Goal: Task Accomplishment & Management: Complete application form

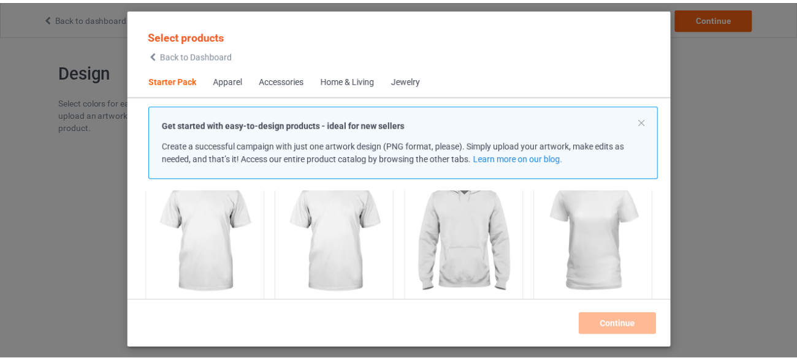
scroll to position [113, 0]
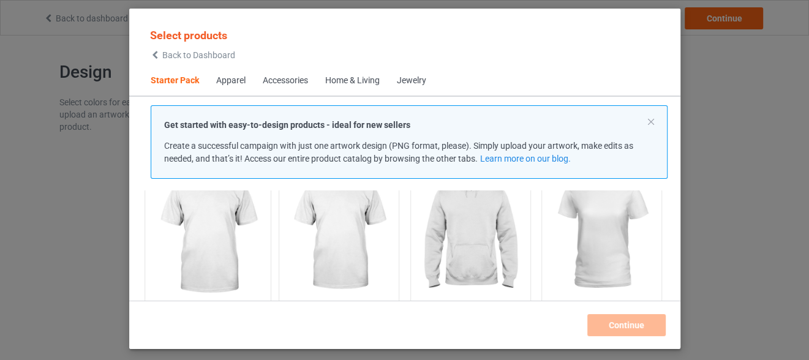
click at [221, 229] on img at bounding box center [207, 234] width 115 height 144
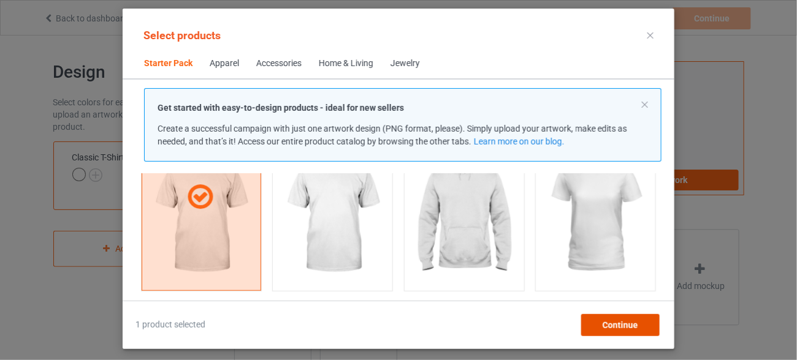
click at [639, 324] on div "Continue" at bounding box center [620, 325] width 78 height 22
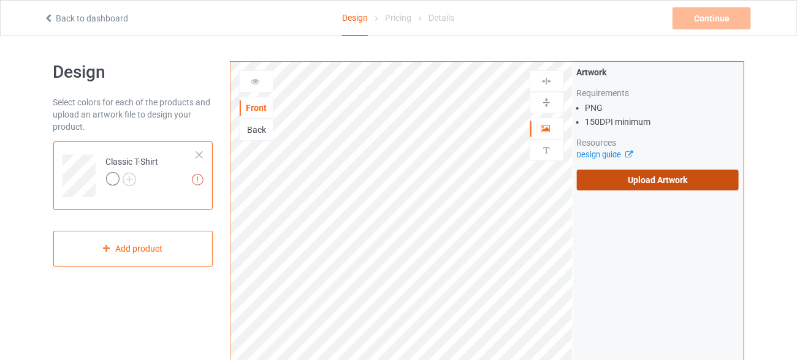
click at [630, 180] on label "Upload Artwork" at bounding box center [658, 180] width 162 height 21
click at [0, 0] on input "Upload Artwork" at bounding box center [0, 0] width 0 height 0
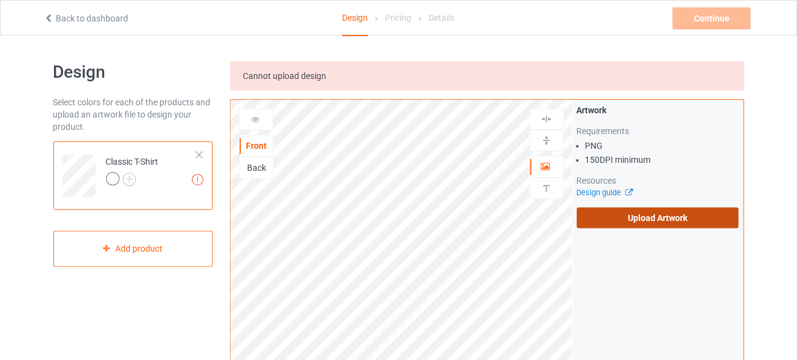
click at [680, 212] on label "Upload Artwork" at bounding box center [658, 218] width 162 height 21
click at [0, 0] on input "Upload Artwork" at bounding box center [0, 0] width 0 height 0
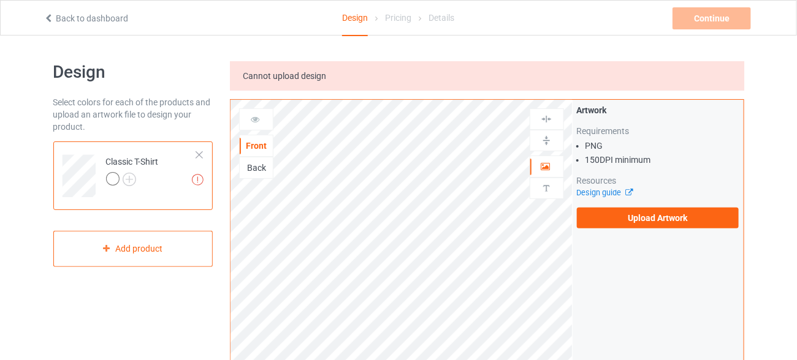
click at [619, 229] on div "Artwork Requirements PNG 150 DPI minimum Resources Design guide Upload Artwork" at bounding box center [657, 166] width 171 height 133
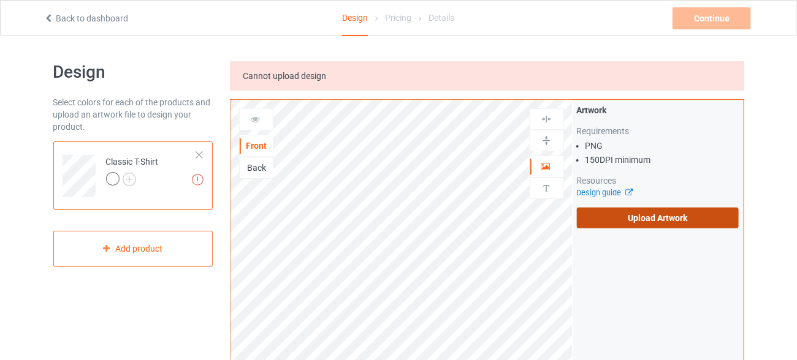
click at [620, 225] on label "Upload Artwork" at bounding box center [658, 218] width 162 height 21
click at [0, 0] on input "Upload Artwork" at bounding box center [0, 0] width 0 height 0
click at [607, 224] on label "Upload Artwork" at bounding box center [658, 218] width 162 height 21
click at [0, 0] on input "Upload Artwork" at bounding box center [0, 0] width 0 height 0
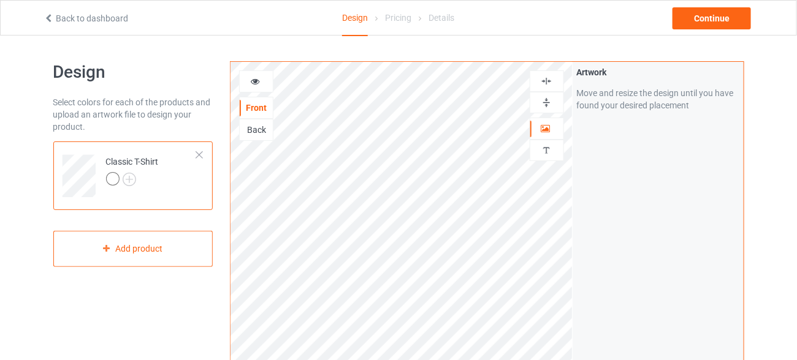
click at [118, 178] on div at bounding box center [112, 178] width 13 height 13
click at [128, 179] on img at bounding box center [129, 179] width 13 height 13
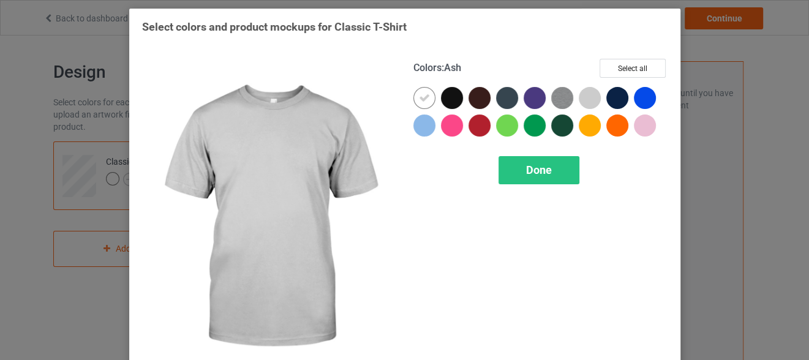
click at [580, 96] on div at bounding box center [590, 98] width 22 height 22
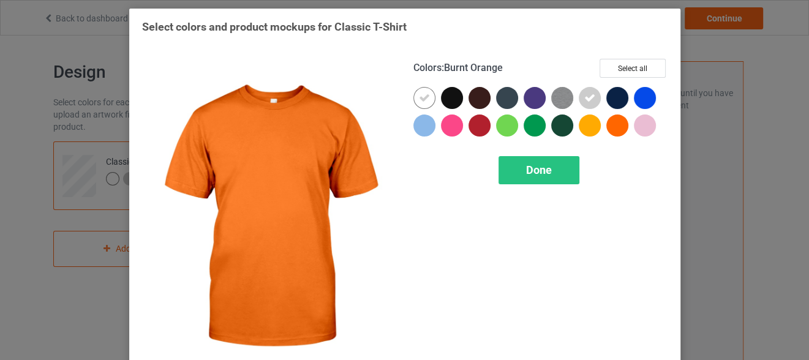
click at [616, 127] on div at bounding box center [618, 126] width 22 height 22
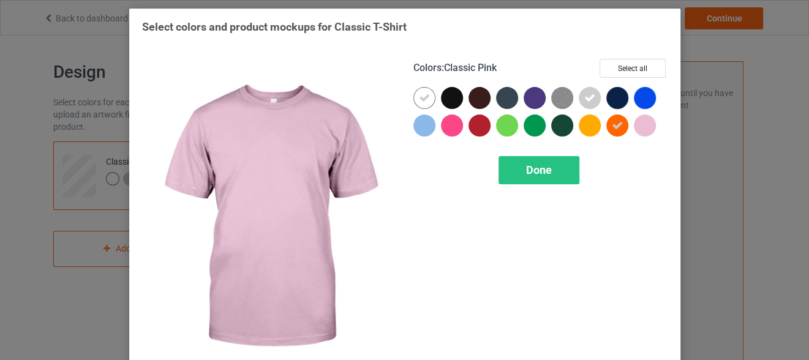
click at [644, 126] on div at bounding box center [645, 126] width 22 height 22
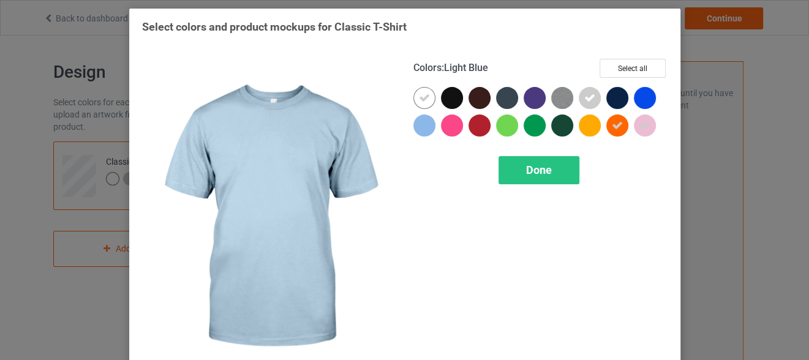
click at [417, 129] on div at bounding box center [425, 126] width 22 height 22
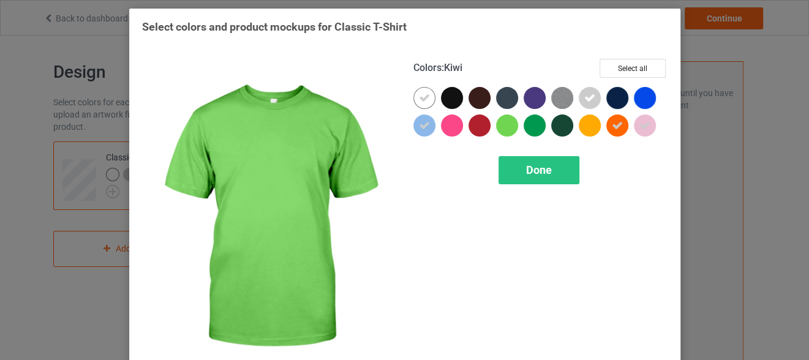
click at [505, 122] on div at bounding box center [507, 126] width 22 height 22
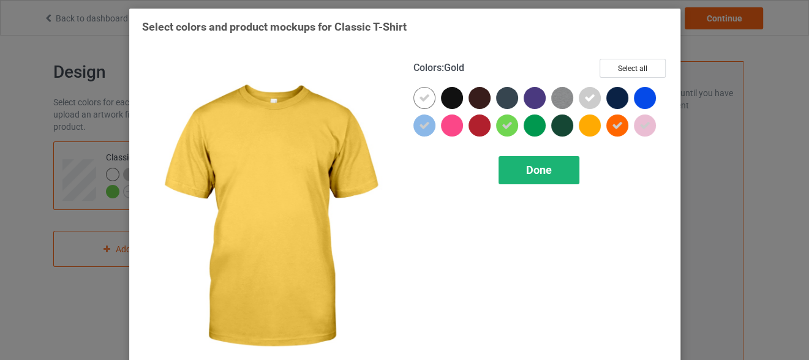
click at [538, 161] on div "Done" at bounding box center [539, 170] width 81 height 28
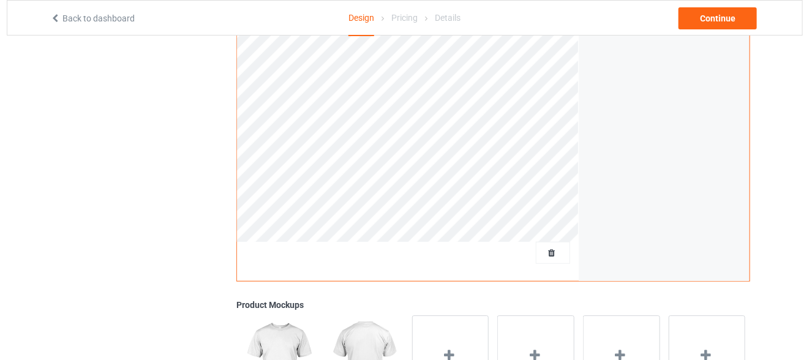
scroll to position [338, 0]
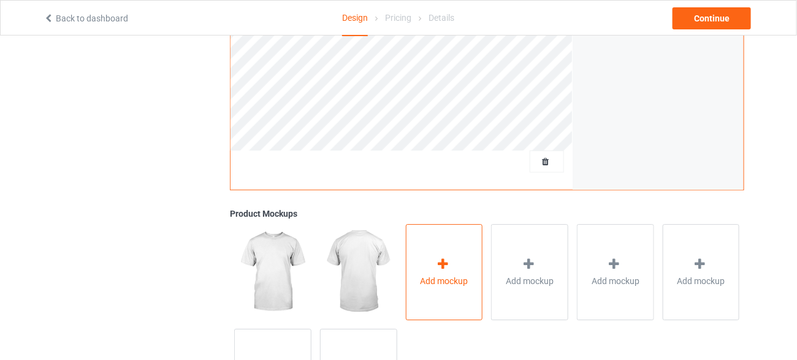
click at [433, 284] on span "Add mockup" at bounding box center [444, 281] width 48 height 12
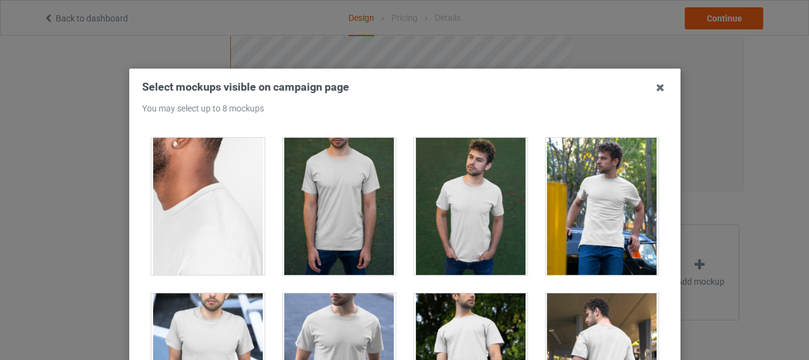
scroll to position [912, 0]
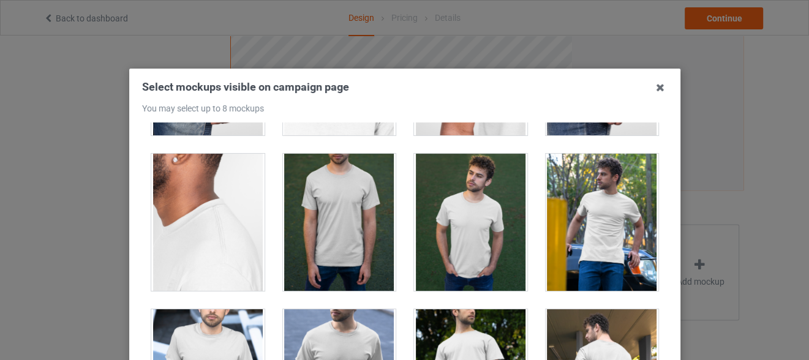
click at [596, 189] on div at bounding box center [601, 222] width 113 height 137
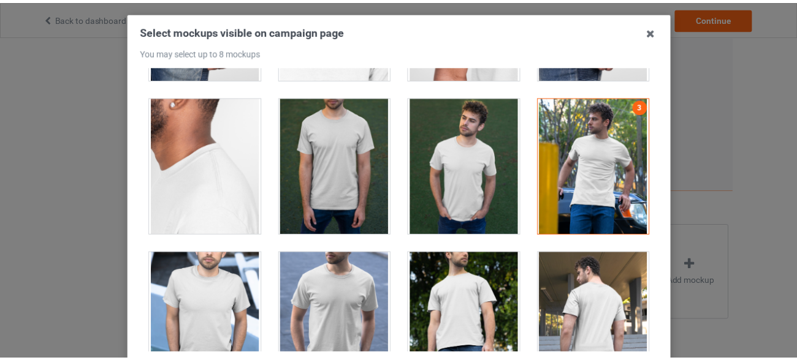
scroll to position [175, 0]
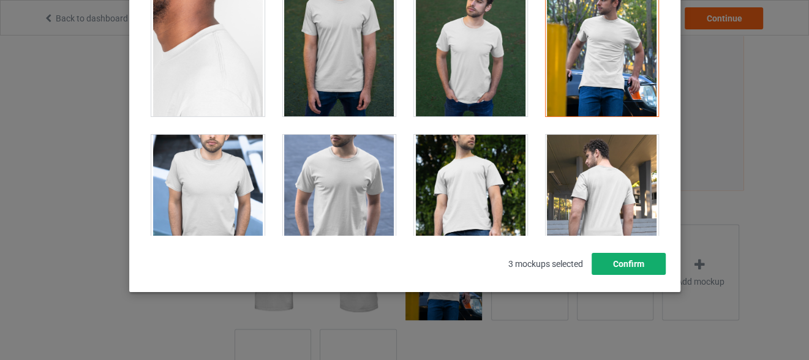
click at [628, 270] on button "Confirm" at bounding box center [628, 264] width 74 height 22
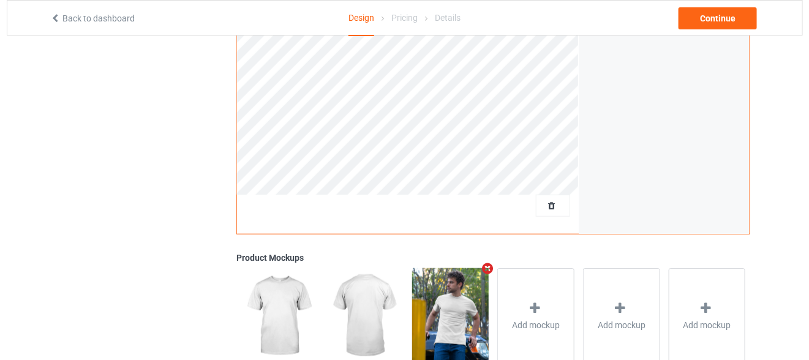
scroll to position [297, 0]
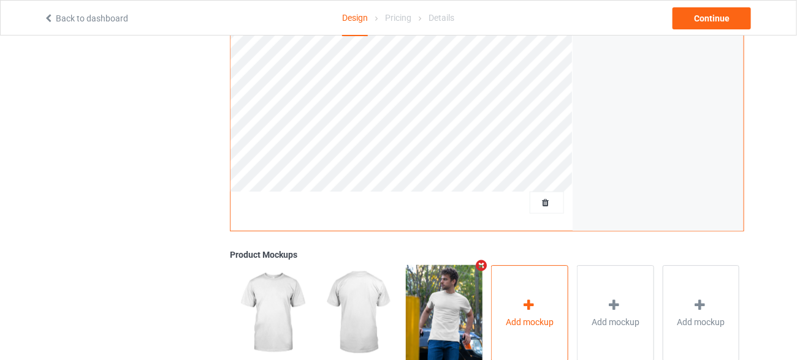
click at [526, 324] on span "Add mockup" at bounding box center [530, 322] width 48 height 12
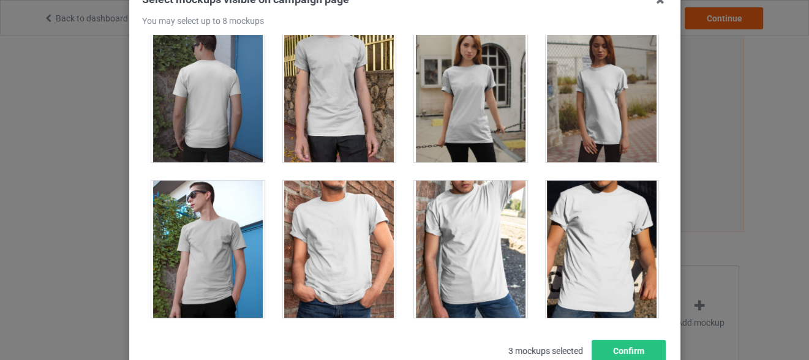
scroll to position [174, 0]
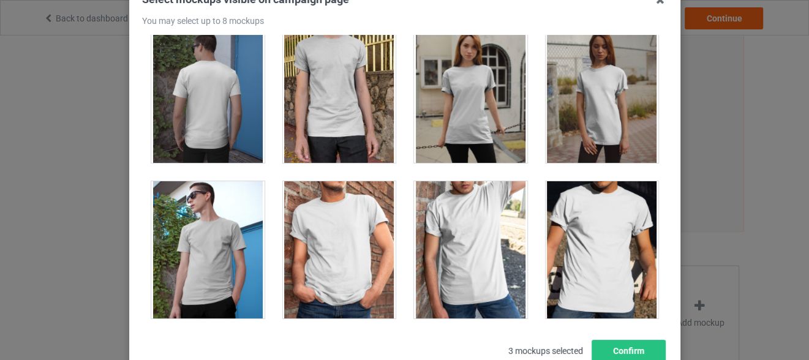
click at [479, 215] on div at bounding box center [470, 249] width 113 height 137
click at [358, 238] on div at bounding box center [338, 249] width 113 height 137
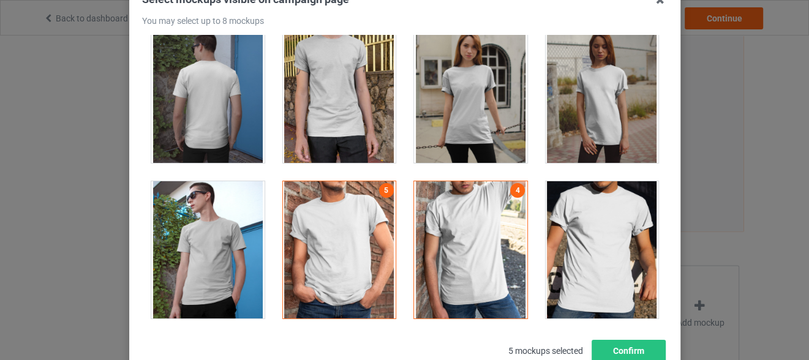
click at [604, 266] on div at bounding box center [601, 249] width 113 height 137
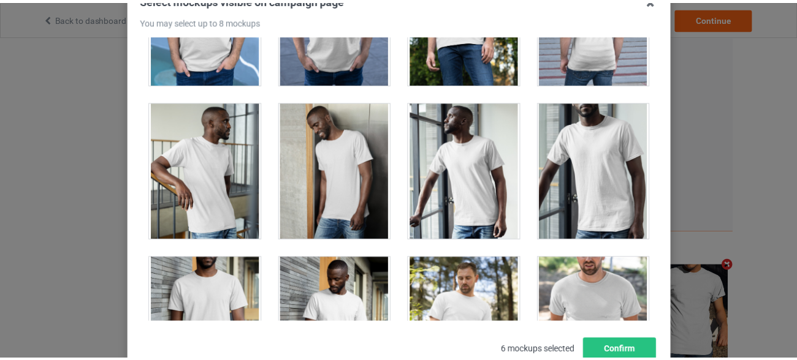
scroll to position [1219, 0]
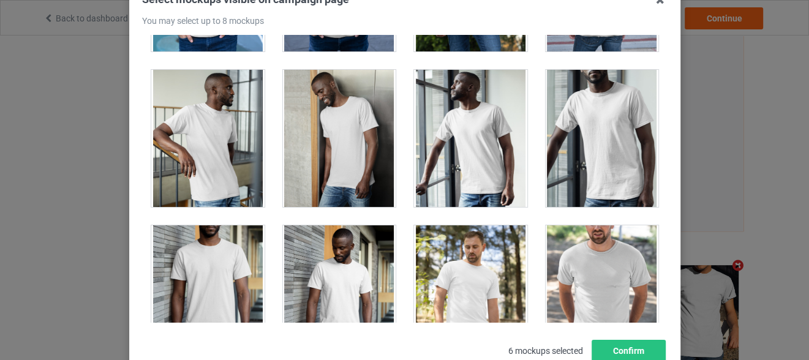
click at [599, 93] on div at bounding box center [601, 138] width 113 height 137
click at [427, 129] on div at bounding box center [470, 138] width 113 height 137
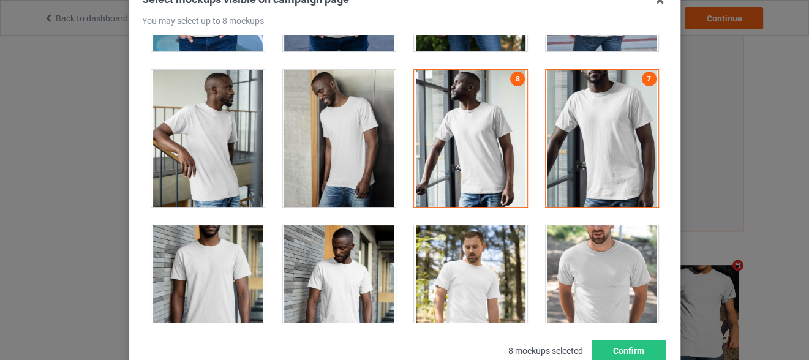
click at [607, 338] on div "Select mockups visible on campaign page You may select up to 8 mockups 1 2 5 4 …" at bounding box center [405, 177] width 526 height 370
click at [479, 285] on div at bounding box center [470, 293] width 113 height 137
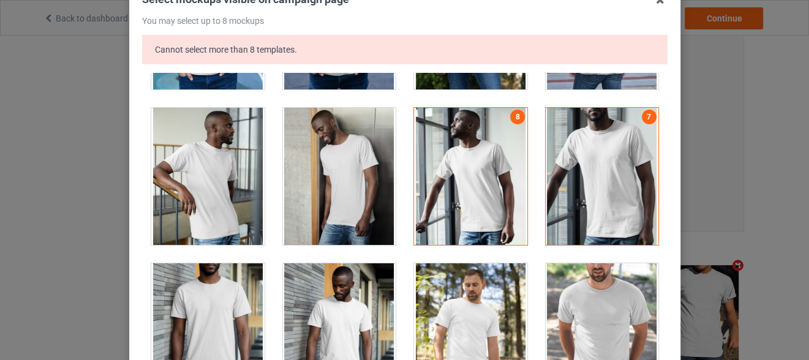
click at [474, 293] on div at bounding box center [470, 331] width 113 height 137
click at [567, 153] on div at bounding box center [601, 176] width 113 height 137
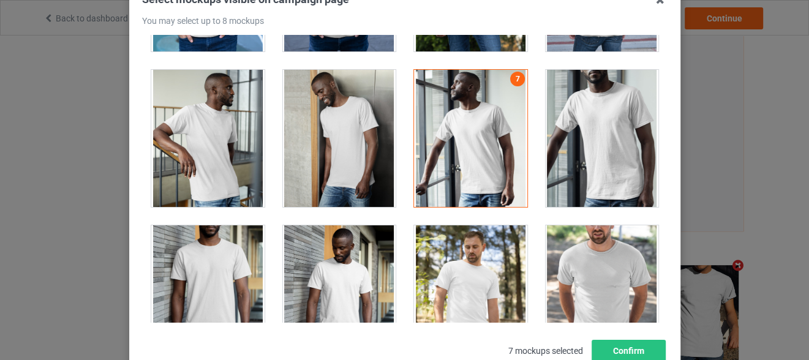
click at [486, 245] on div at bounding box center [470, 293] width 113 height 137
click at [625, 343] on button "Confirm" at bounding box center [628, 351] width 74 height 22
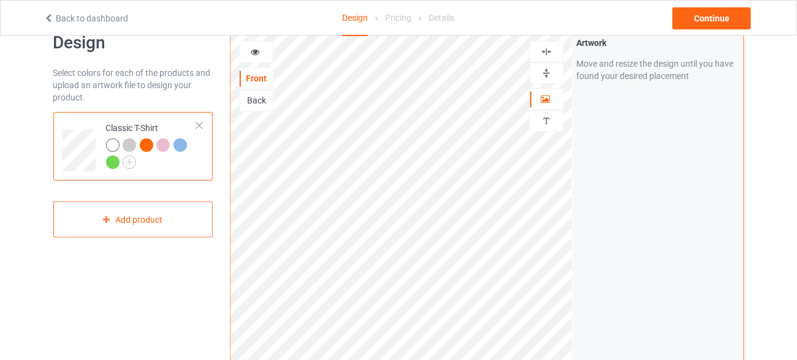
scroll to position [0, 0]
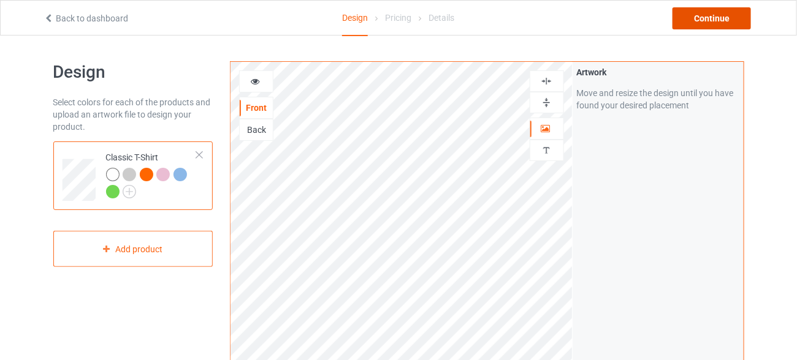
click at [702, 19] on div "Continue" at bounding box center [711, 18] width 78 height 22
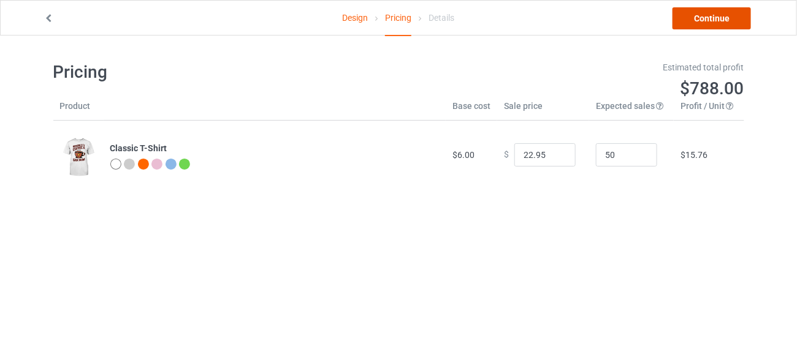
click at [692, 26] on link "Continue" at bounding box center [711, 18] width 78 height 22
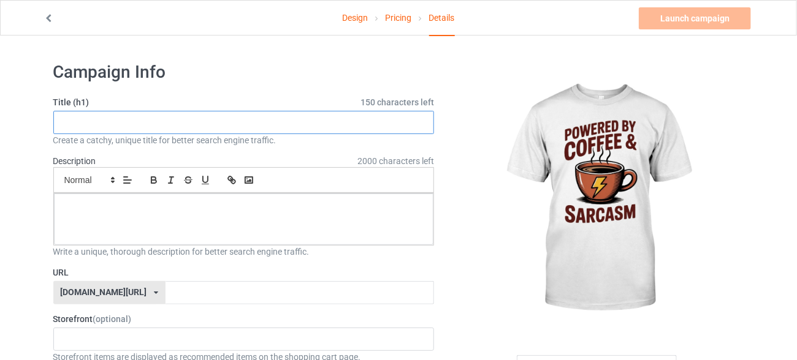
click at [181, 127] on input "text" at bounding box center [243, 122] width 381 height 23
paste input "Powered by Coffee & Sarcasm."
type input "Powered by Coffee & Sarcasm."
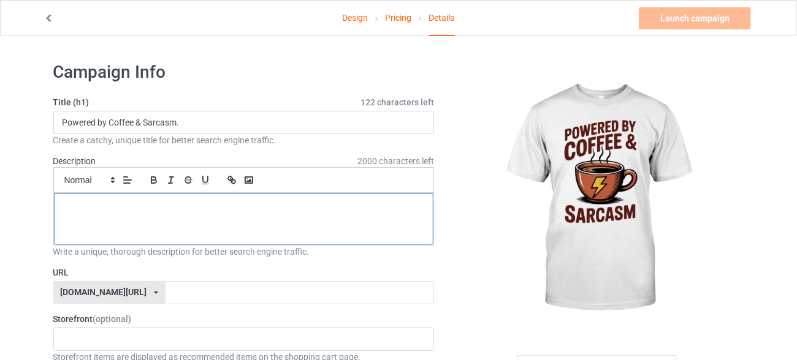
click at [177, 220] on div at bounding box center [244, 219] width 380 height 51
click at [157, 205] on p "Powered by Coffee & Sarcasm." at bounding box center [244, 208] width 360 height 12
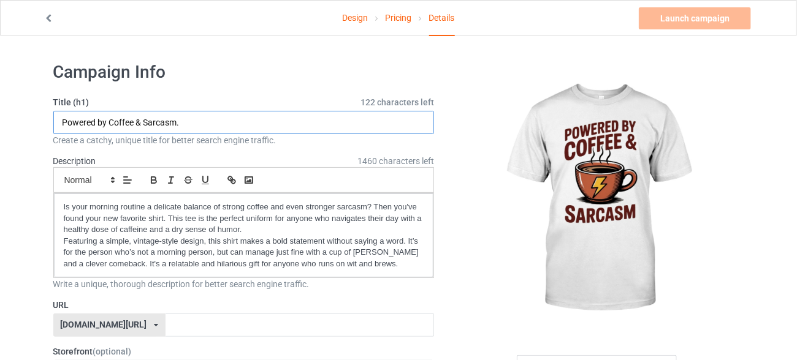
drag, startPoint x: 134, startPoint y: 124, endPoint x: 40, endPoint y: 116, distance: 93.5
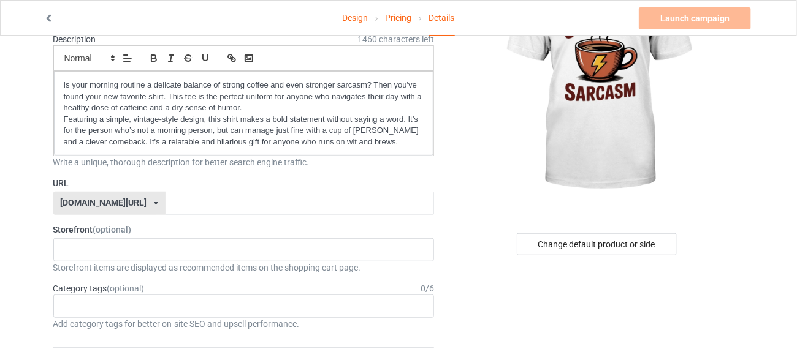
scroll to position [148, 0]
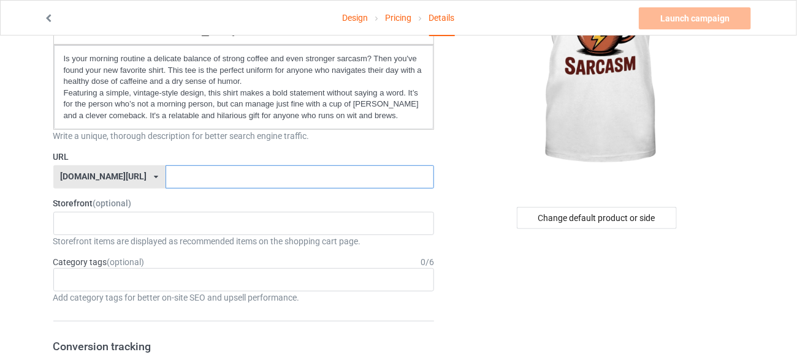
click at [224, 184] on input "text" at bounding box center [299, 176] width 268 height 23
paste input "Powered by Coffee"
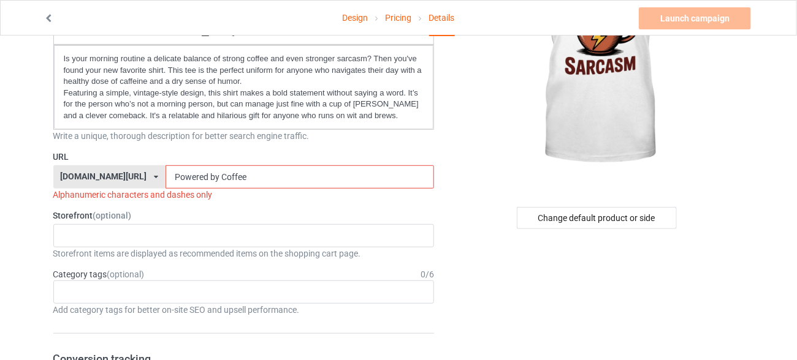
click at [174, 173] on input "Powered by Coffee" at bounding box center [299, 176] width 268 height 23
click at [183, 177] on input "Poweredby Coffee" at bounding box center [299, 176] width 268 height 23
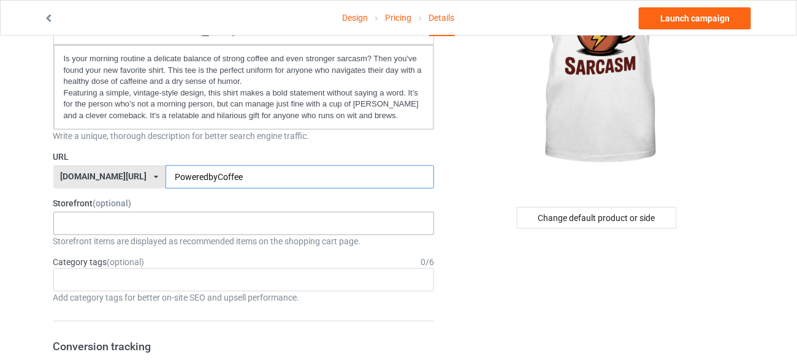
type input "PoweredbyCoffee"
click at [183, 218] on div "No result found" at bounding box center [243, 223] width 381 height 23
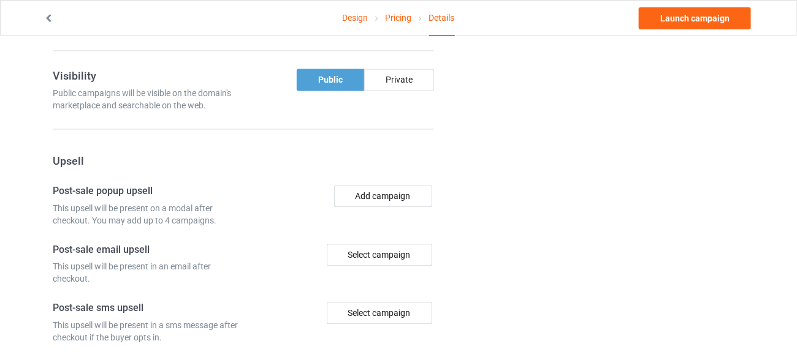
scroll to position [977, 0]
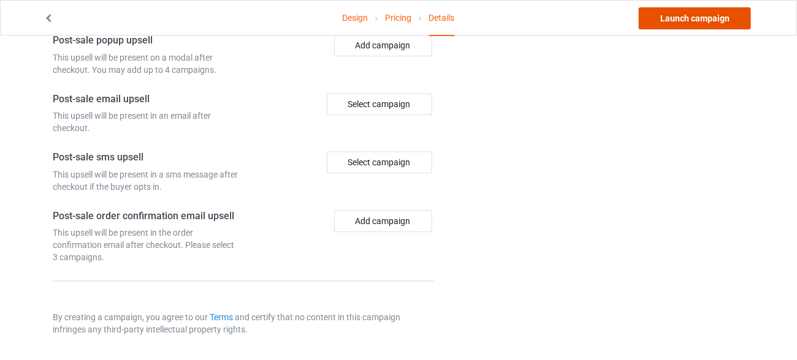
click at [731, 10] on link "Launch campaign" at bounding box center [695, 18] width 112 height 22
